Goal: Transaction & Acquisition: Book appointment/travel/reservation

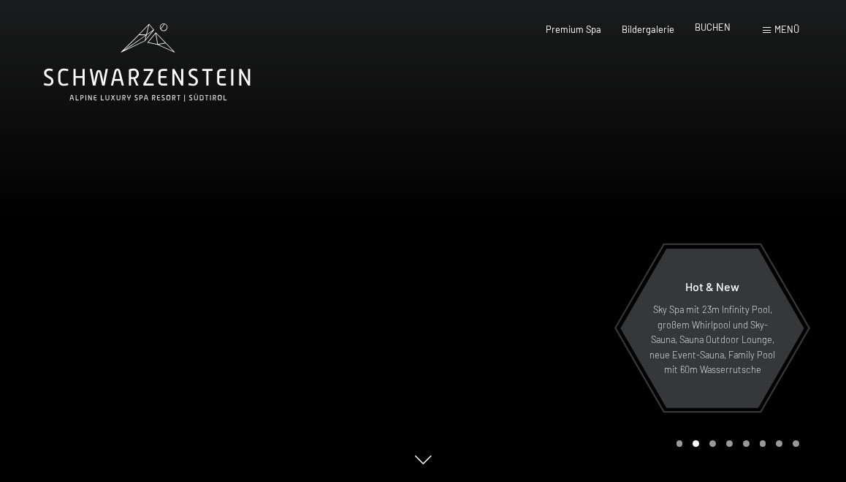
click at [720, 34] on div "Premium Spa Bildergalerie BUCHEN" at bounding box center [627, 29] width 247 height 13
click at [710, 31] on span "BUCHEN" at bounding box center [713, 27] width 36 height 12
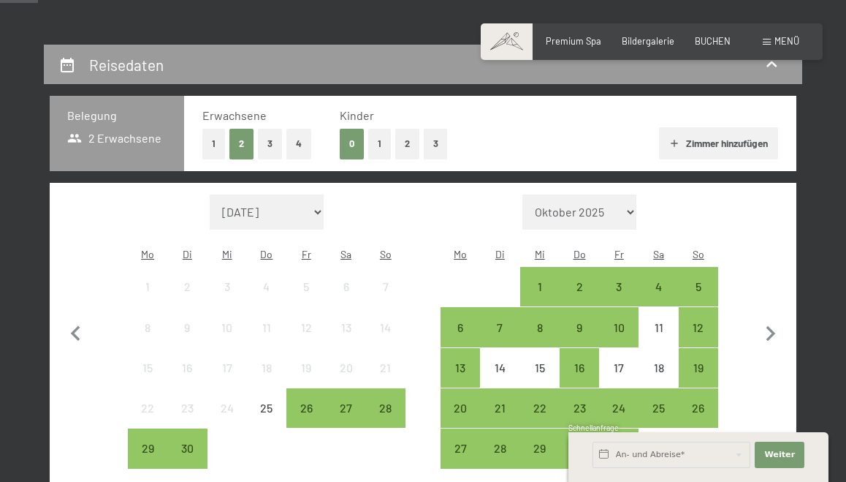
scroll to position [240, 0]
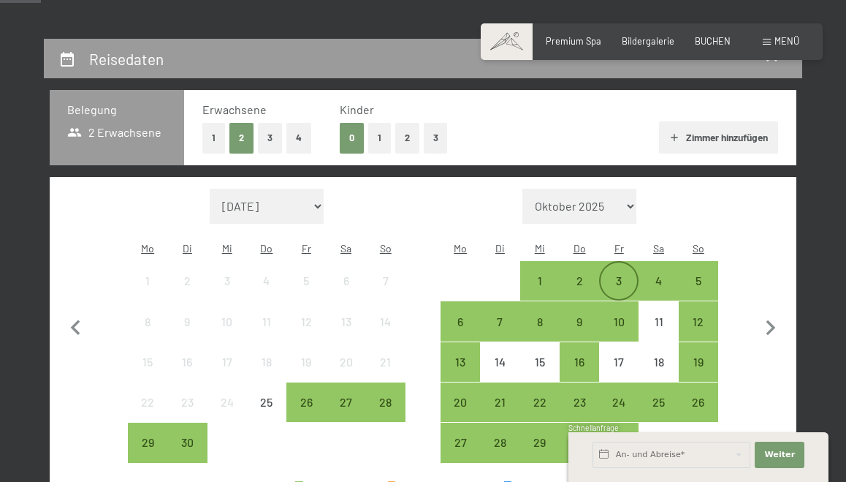
click at [623, 262] on div "3" at bounding box center [619, 280] width 37 height 37
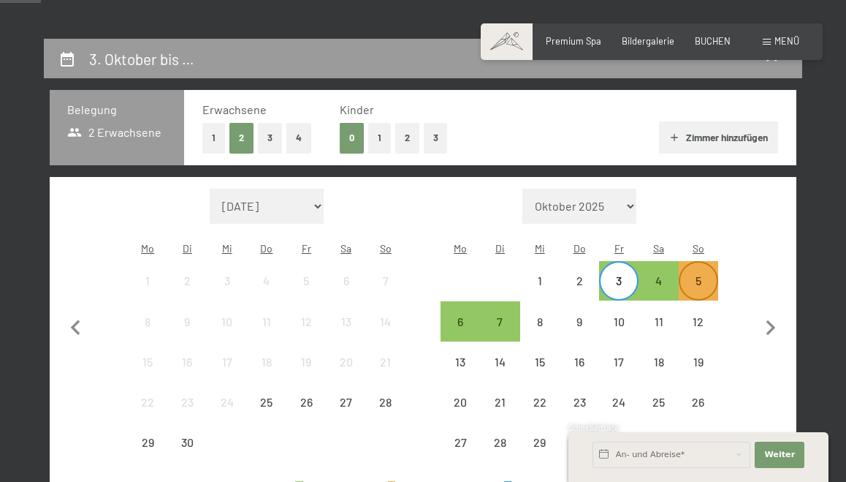
click at [706, 275] on div "5" at bounding box center [698, 293] width 37 height 37
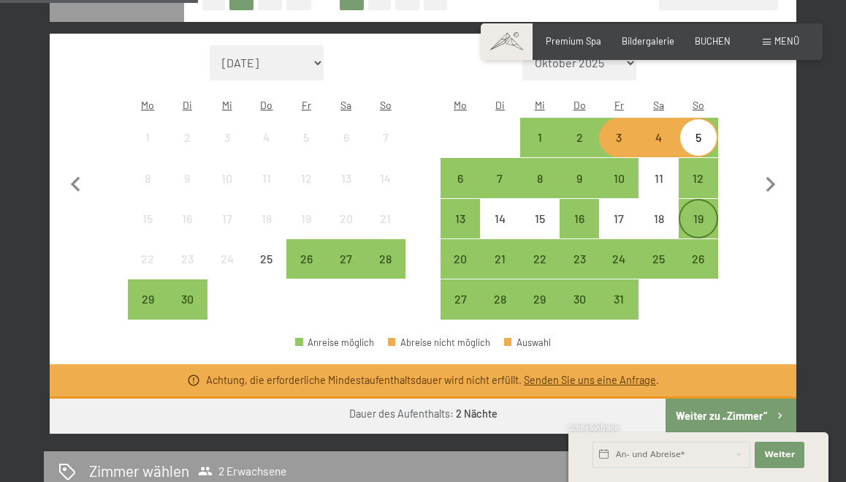
scroll to position [389, 0]
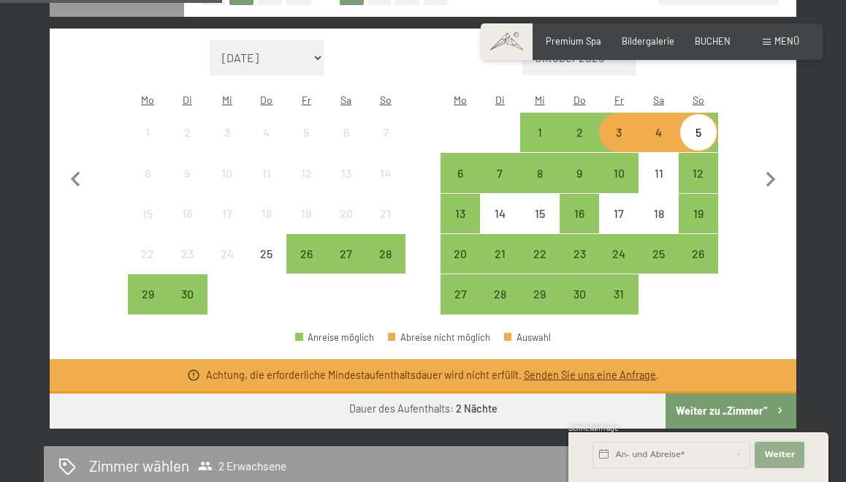
click at [794, 463] on button "Weiter Adressfelder ausblenden" at bounding box center [780, 454] width 50 height 26
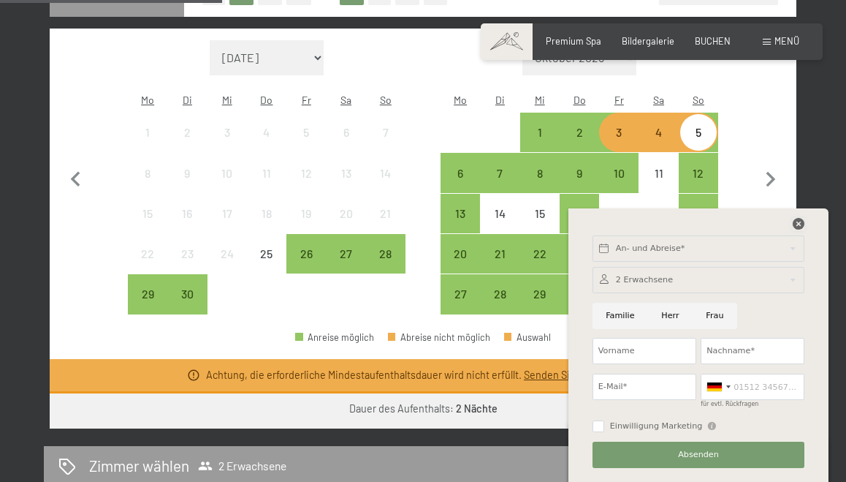
click at [798, 226] on icon at bounding box center [799, 224] width 12 height 12
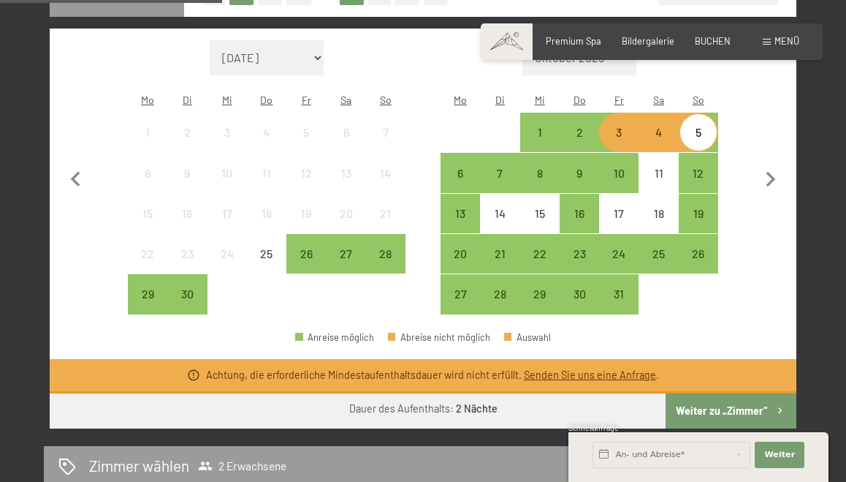
click at [739, 393] on button "Weiter zu „Zimmer“" at bounding box center [731, 410] width 131 height 35
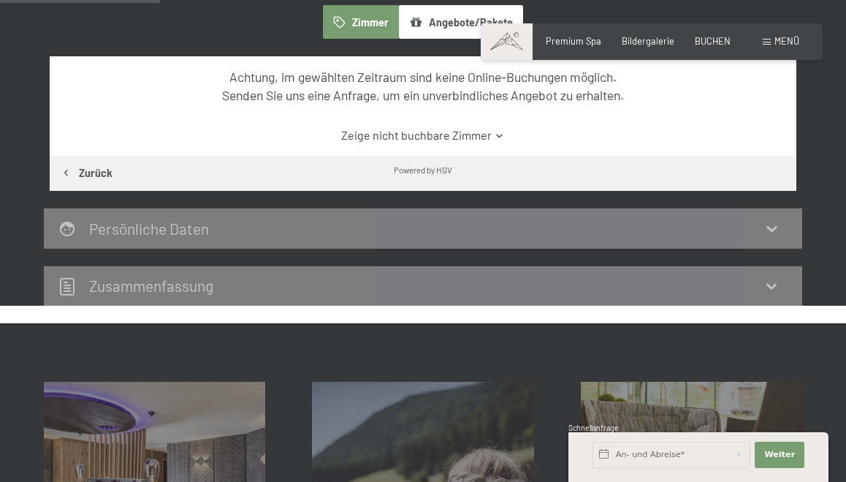
scroll to position [278, 0]
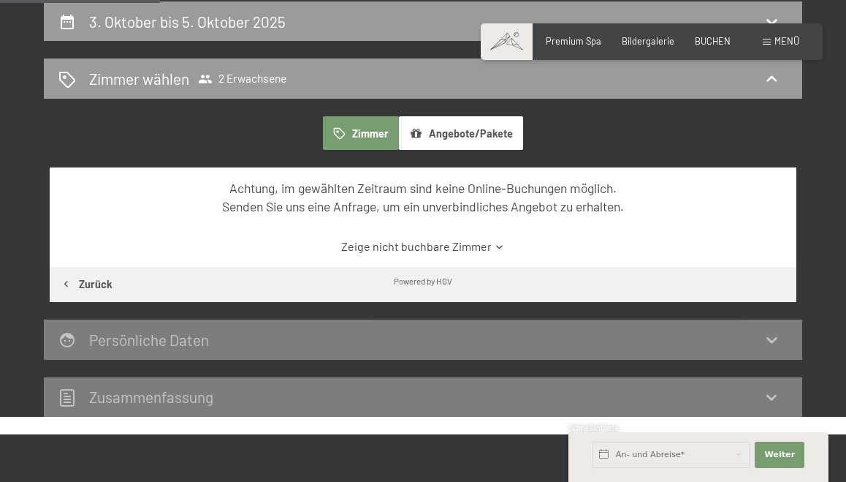
click at [481, 242] on link "Zeige nicht buchbare Zimmer" at bounding box center [423, 246] width 702 height 16
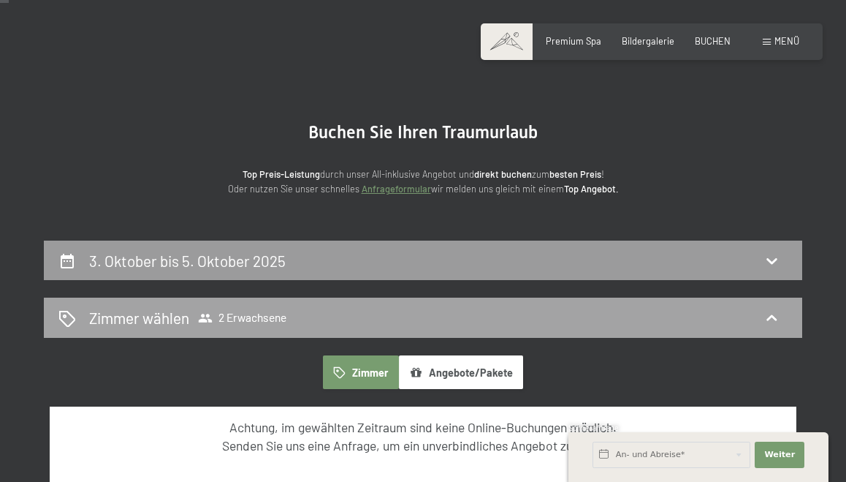
scroll to position [49, 0]
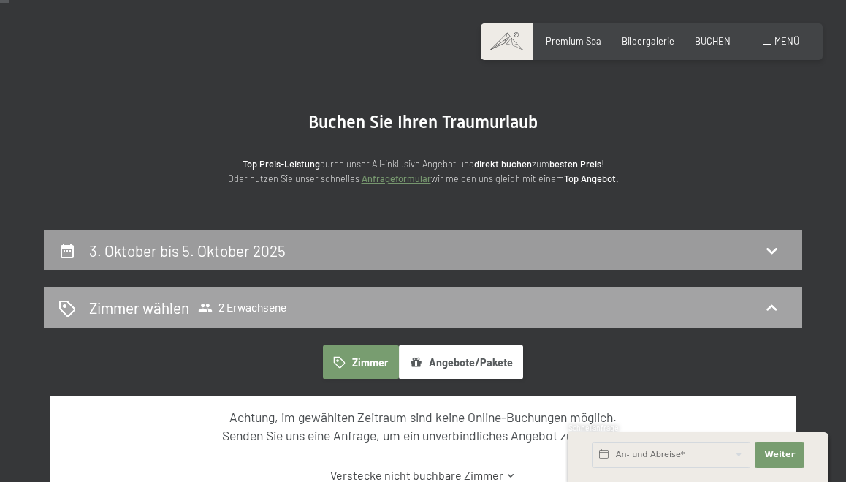
click at [354, 309] on div "Zimmer wählen 2 Erwachsene" at bounding box center [422, 307] width 729 height 21
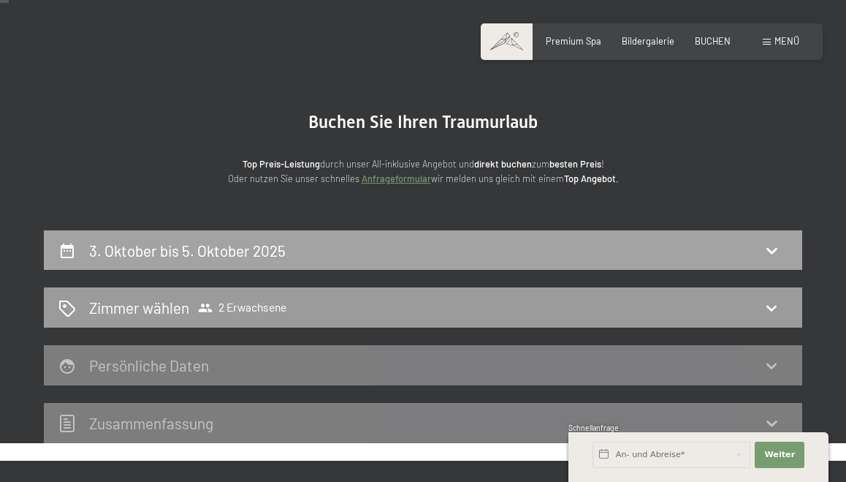
click at [399, 259] on div "3. Oktober bis 5. Oktober 2025" at bounding box center [423, 250] width 758 height 40
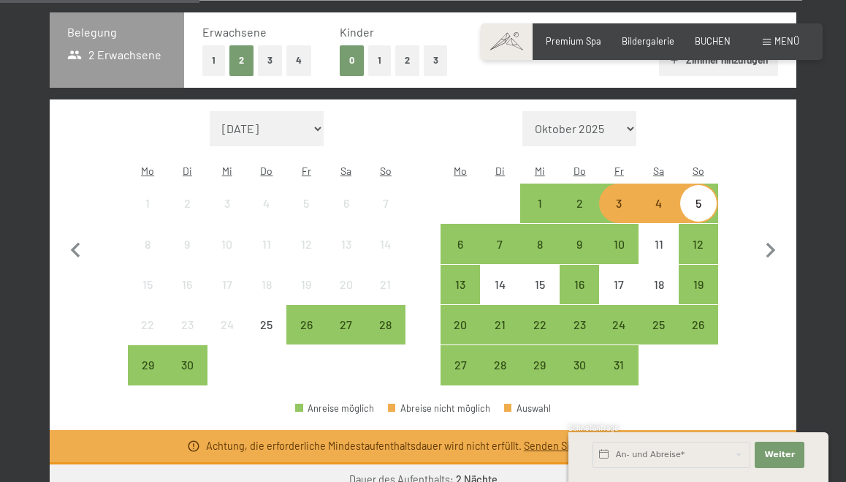
scroll to position [316, 0]
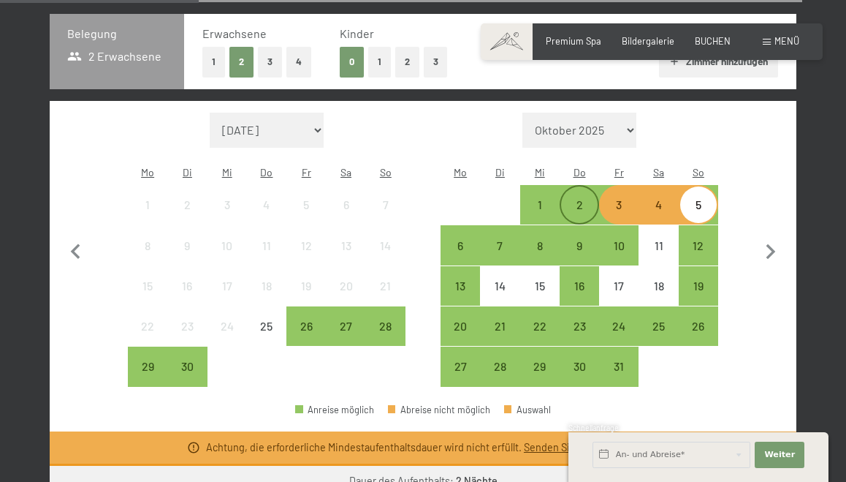
click at [580, 199] on div "2" at bounding box center [579, 217] width 37 height 37
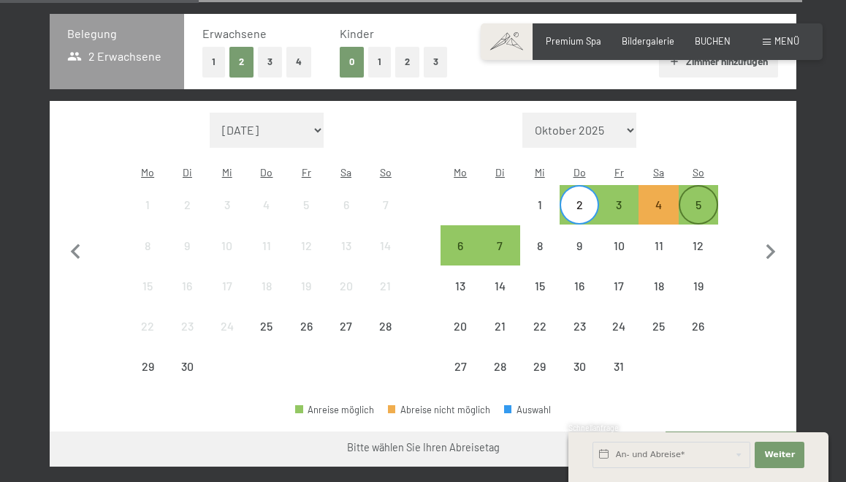
click at [701, 199] on div "5" at bounding box center [698, 217] width 37 height 37
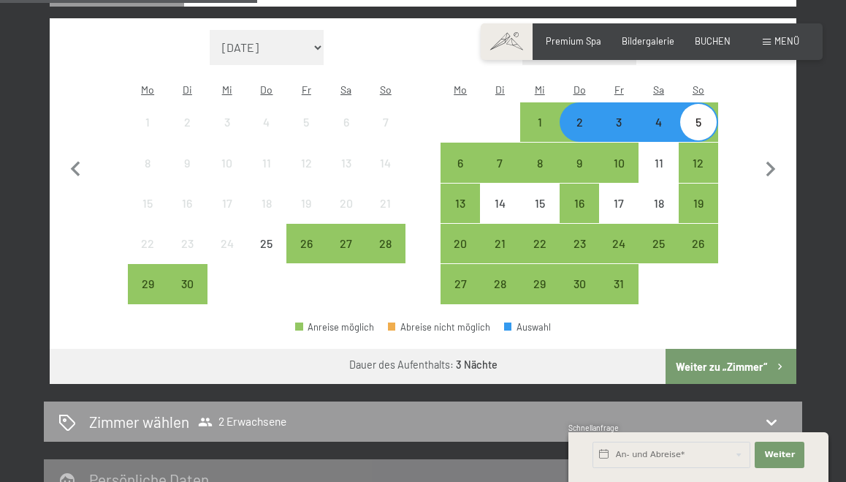
click at [726, 349] on button "Weiter zu „Zimmer“" at bounding box center [731, 366] width 131 height 35
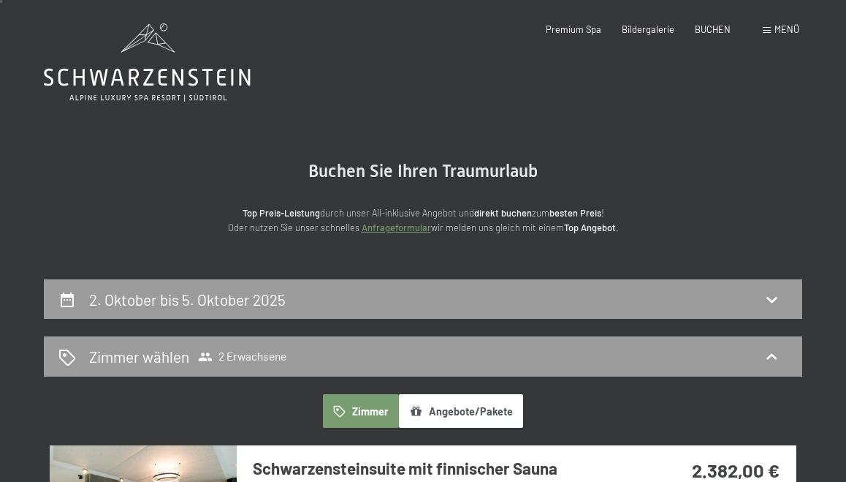
scroll to position [0, 0]
